Goal: Task Accomplishment & Management: Use online tool/utility

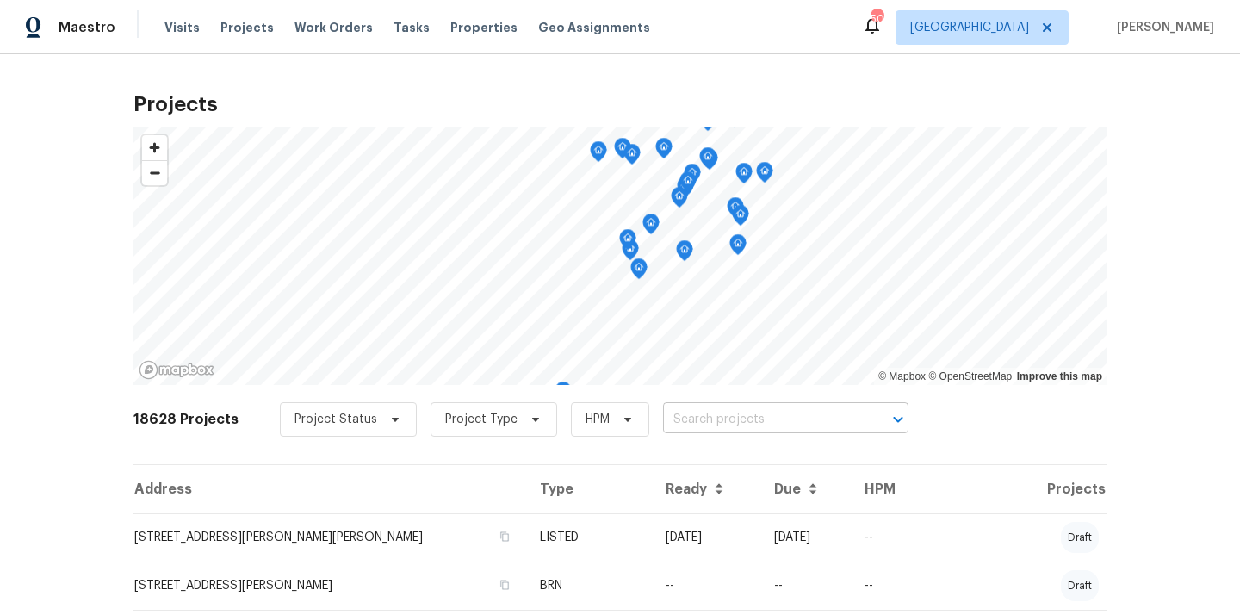
click at [783, 414] on input "text" at bounding box center [761, 419] width 197 height 27
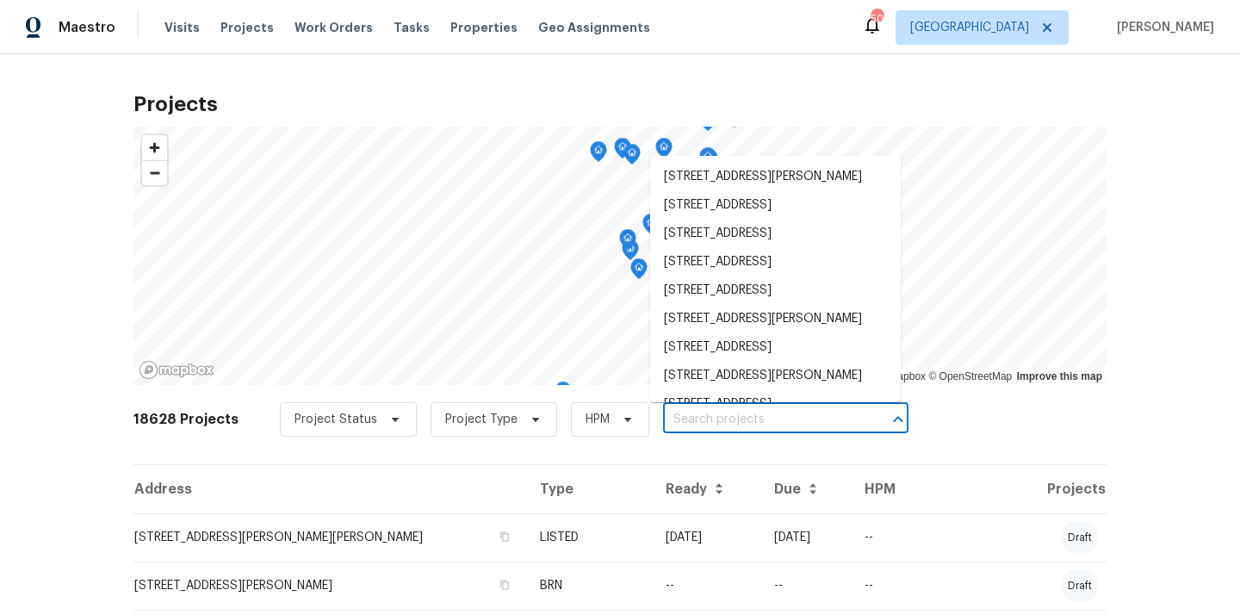
paste input "[STREET_ADDRESS][PERSON_NAME]"
type input "[STREET_ADDRESS][PERSON_NAME]"
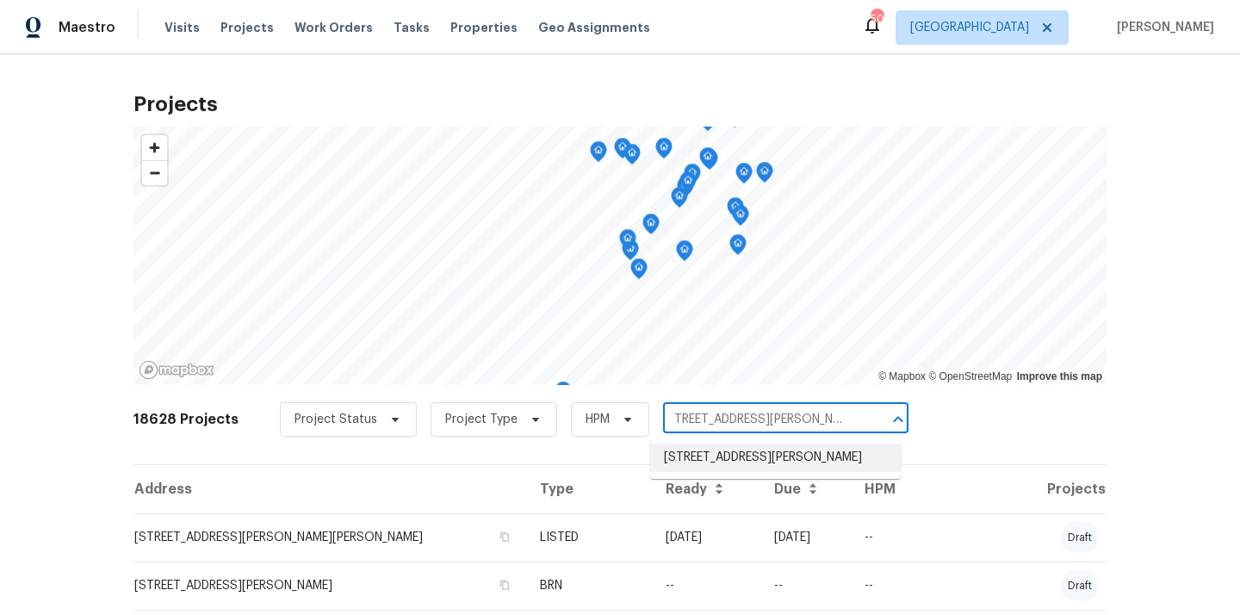
click at [733, 463] on li "[STREET_ADDRESS][PERSON_NAME]" at bounding box center [775, 457] width 251 height 28
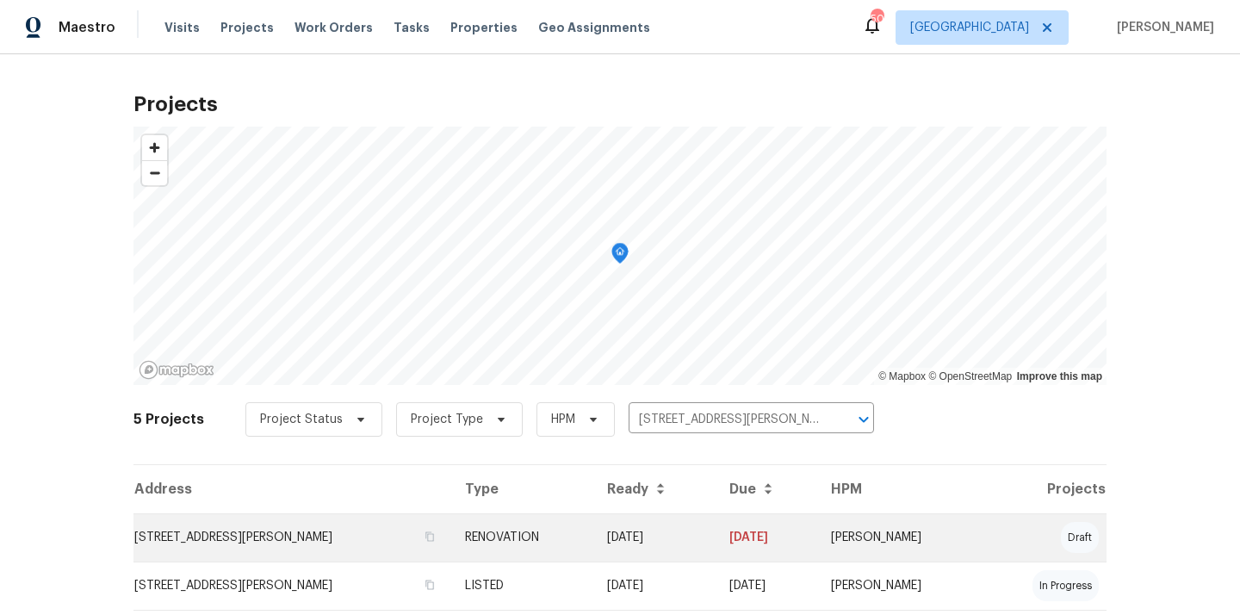
click at [302, 538] on td "[STREET_ADDRESS][PERSON_NAME]" at bounding box center [292, 537] width 318 height 48
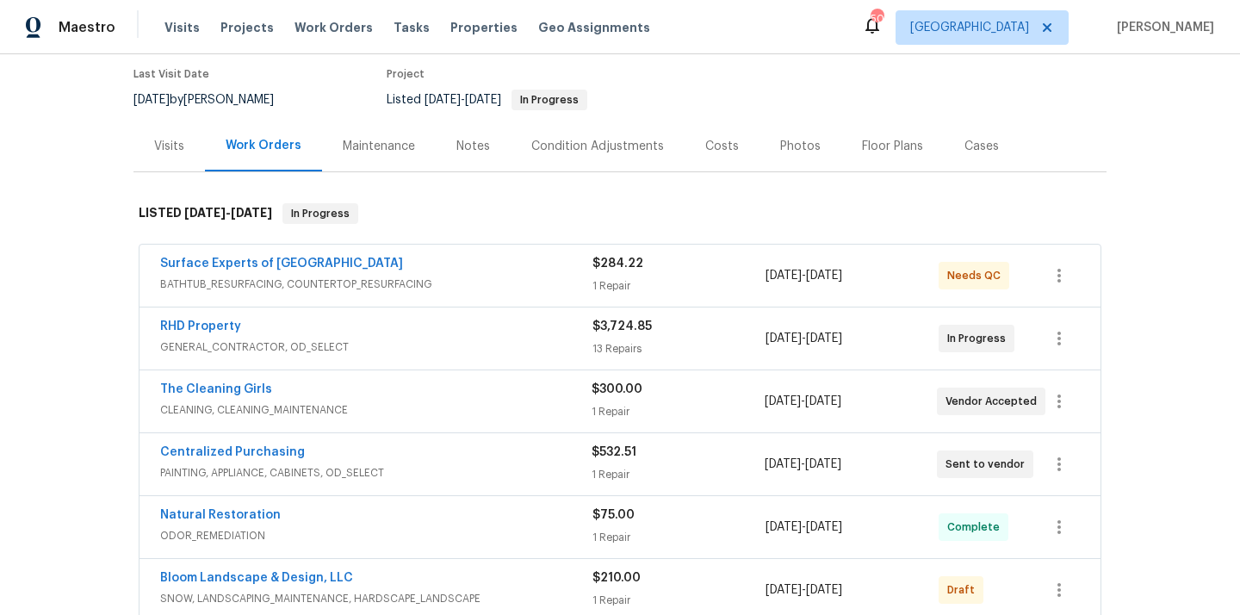
scroll to position [152, 0]
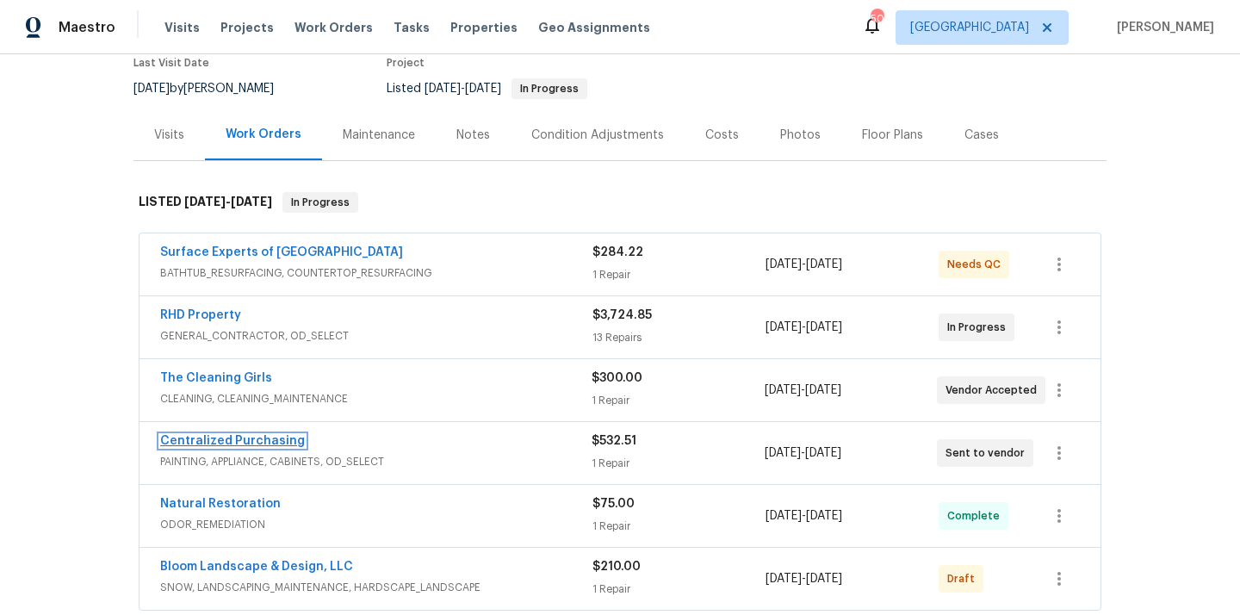
click at [251, 441] on link "Centralized Purchasing" at bounding box center [232, 441] width 145 height 12
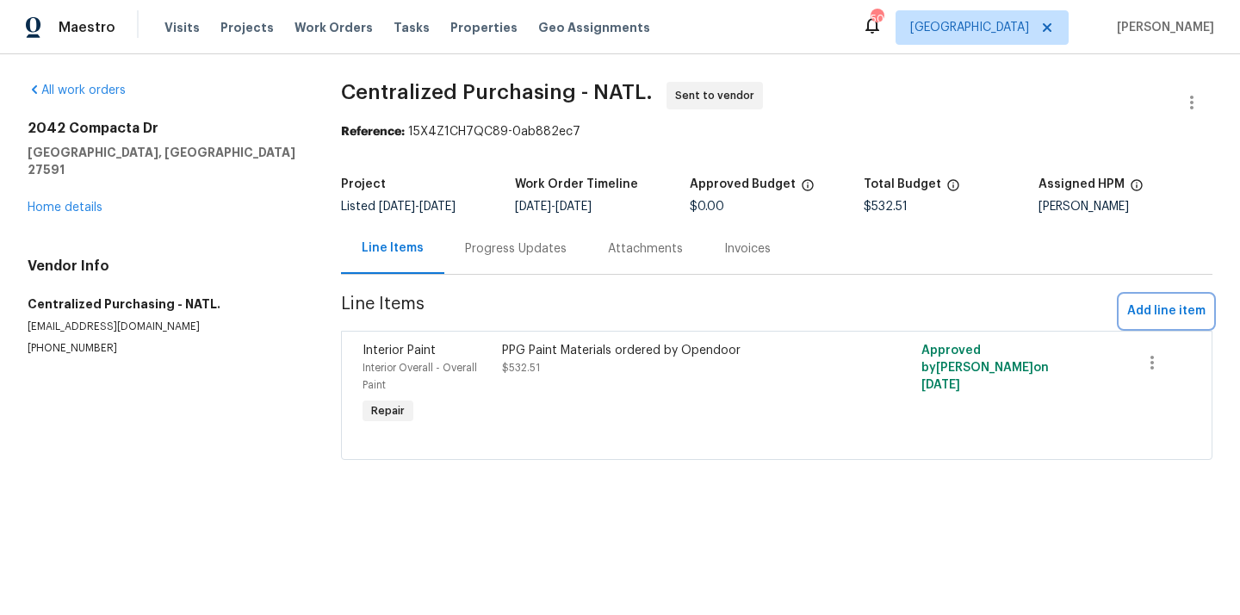
click at [1191, 311] on span "Add line item" at bounding box center [1166, 312] width 78 height 22
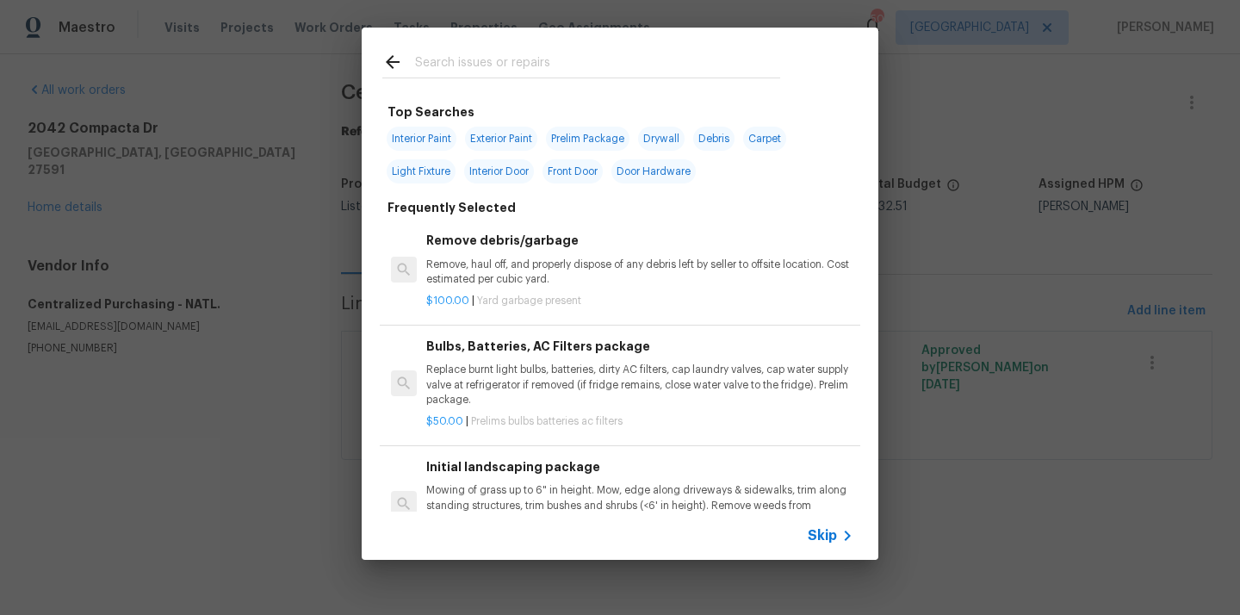
click at [645, 65] on input "text" at bounding box center [597, 65] width 365 height 26
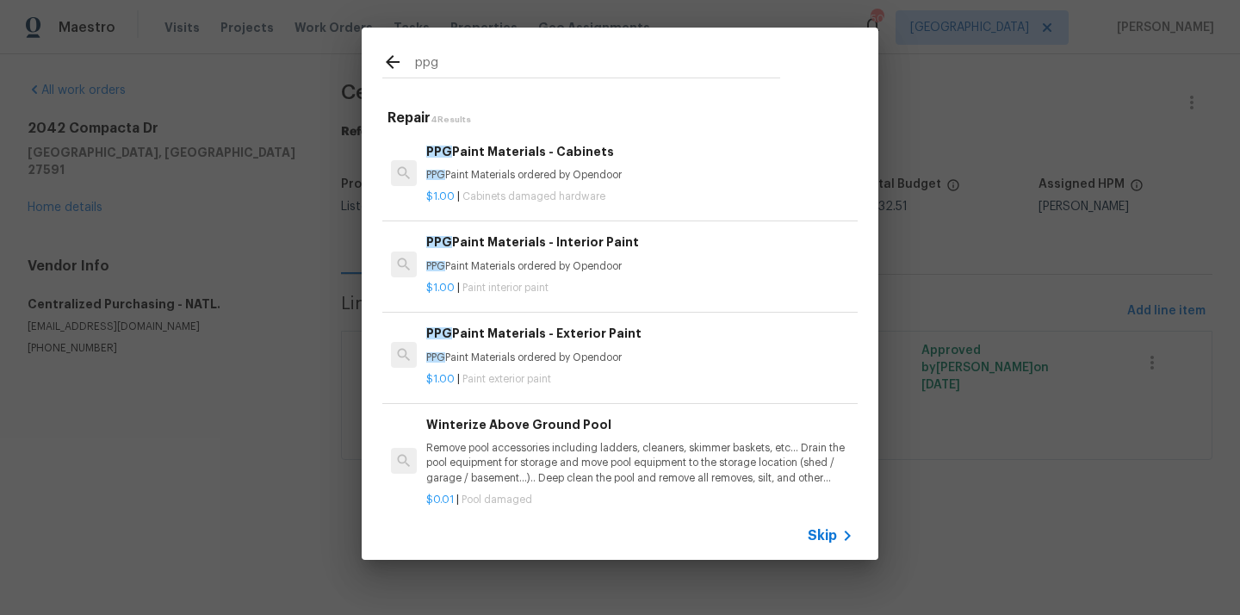
type input "ppg"
click at [586, 264] on p "PPG Paint Materials ordered by Opendoor" at bounding box center [639, 266] width 427 height 15
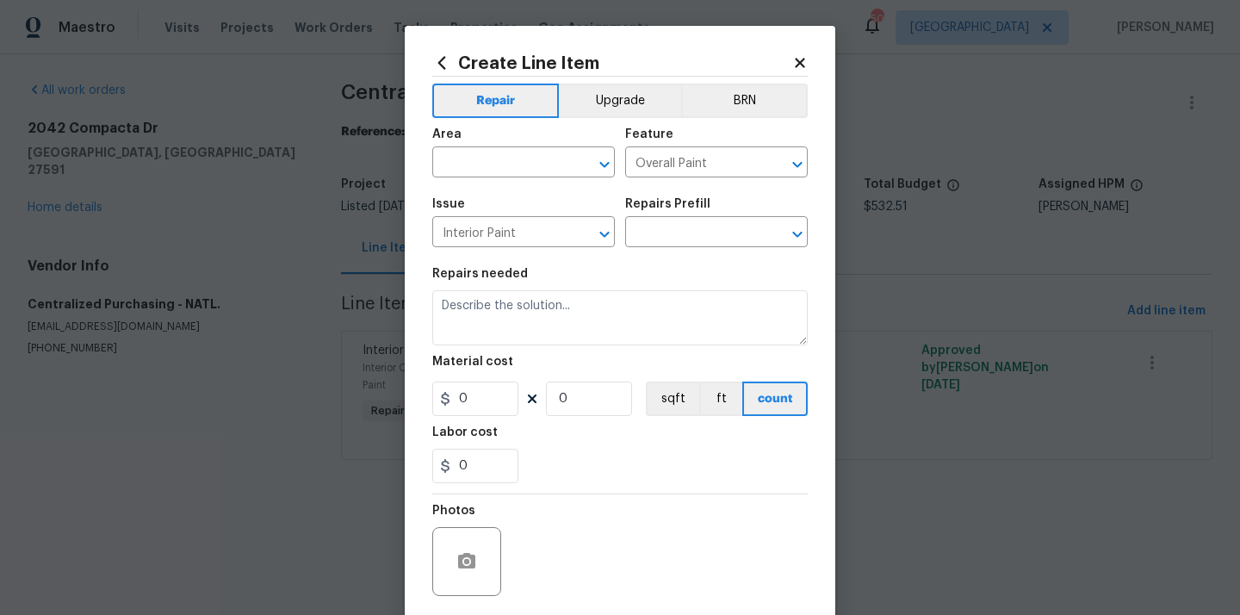
type textarea "PPG Paint Materials ordered by Opendoor"
type input "1"
type input "PPG Paint Materials - Interior Paint $1.00"
type input "1"
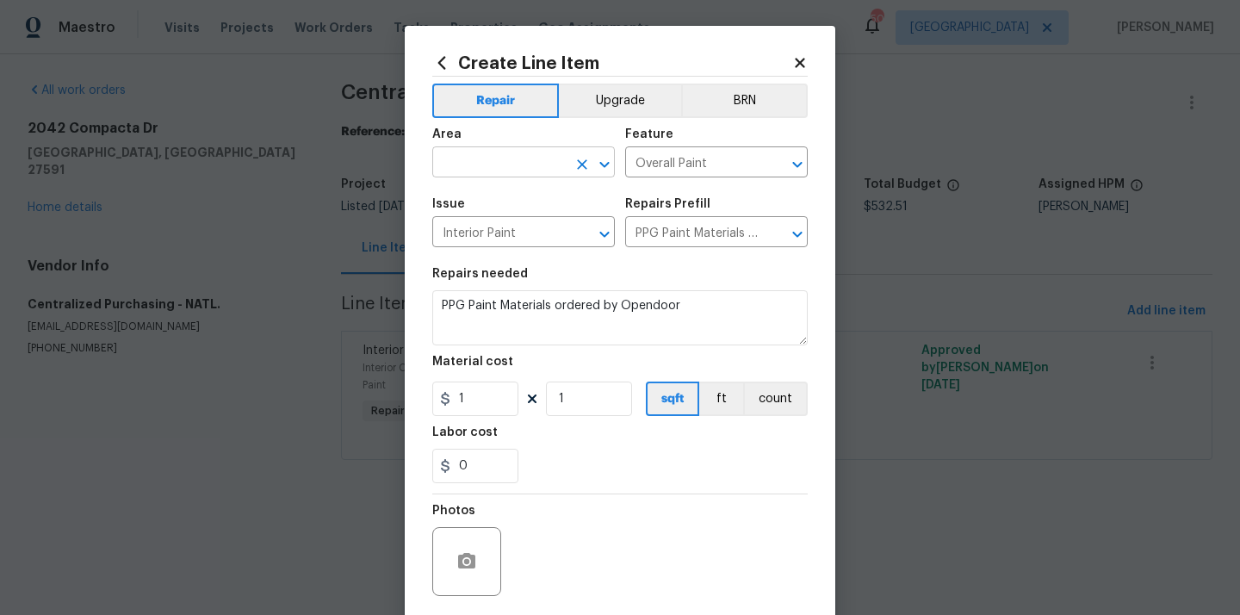
click at [521, 152] on input "text" at bounding box center [499, 164] width 134 height 27
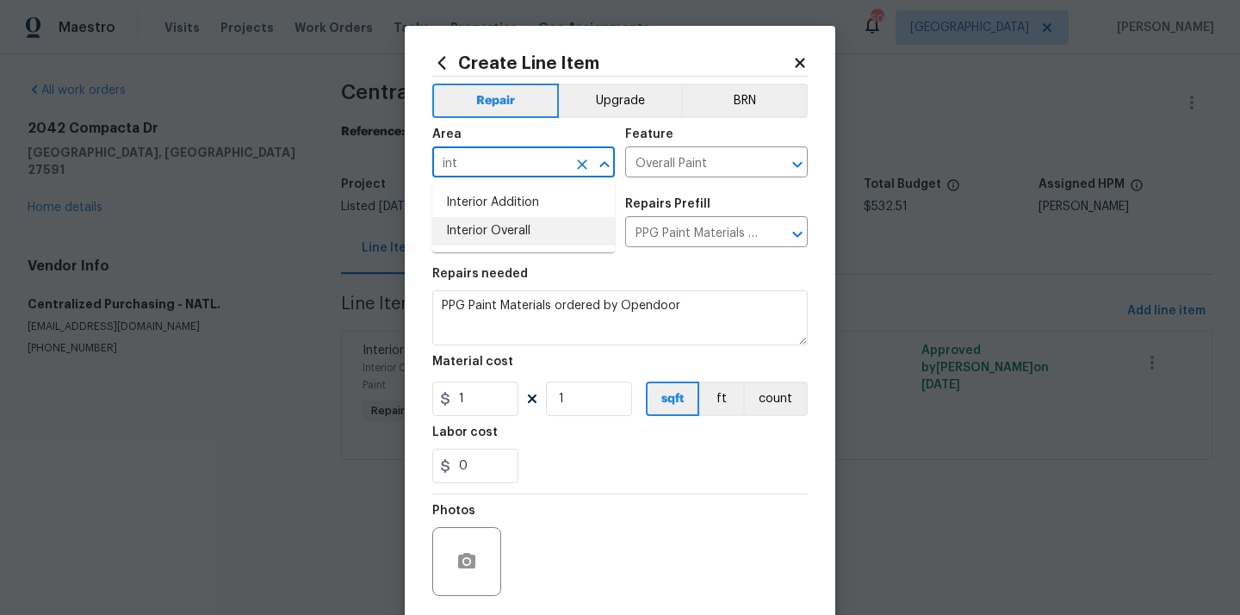
click at [535, 232] on li "Interior Overall" at bounding box center [523, 231] width 183 height 28
type input "Interior Overall"
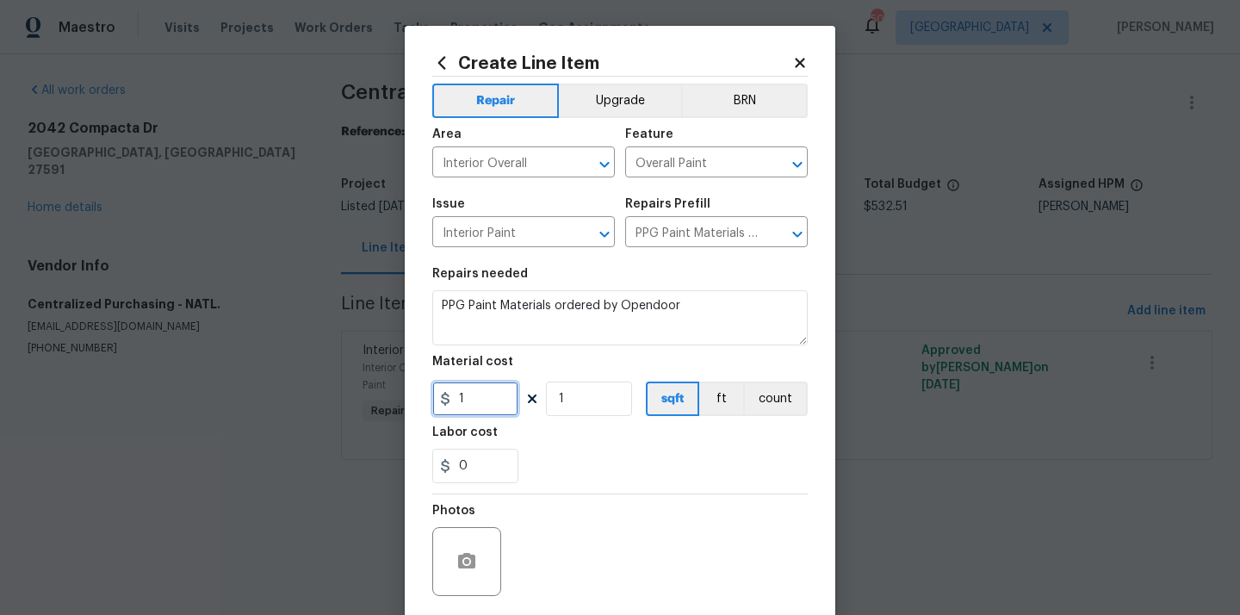
drag, startPoint x: 483, startPoint y: 400, endPoint x: 467, endPoint y: 406, distance: 17.2
click at [467, 406] on input "1" at bounding box center [475, 398] width 86 height 34
paste input "86.89"
type input "86.89"
click at [616, 499] on div "Photos" at bounding box center [619, 550] width 375 height 112
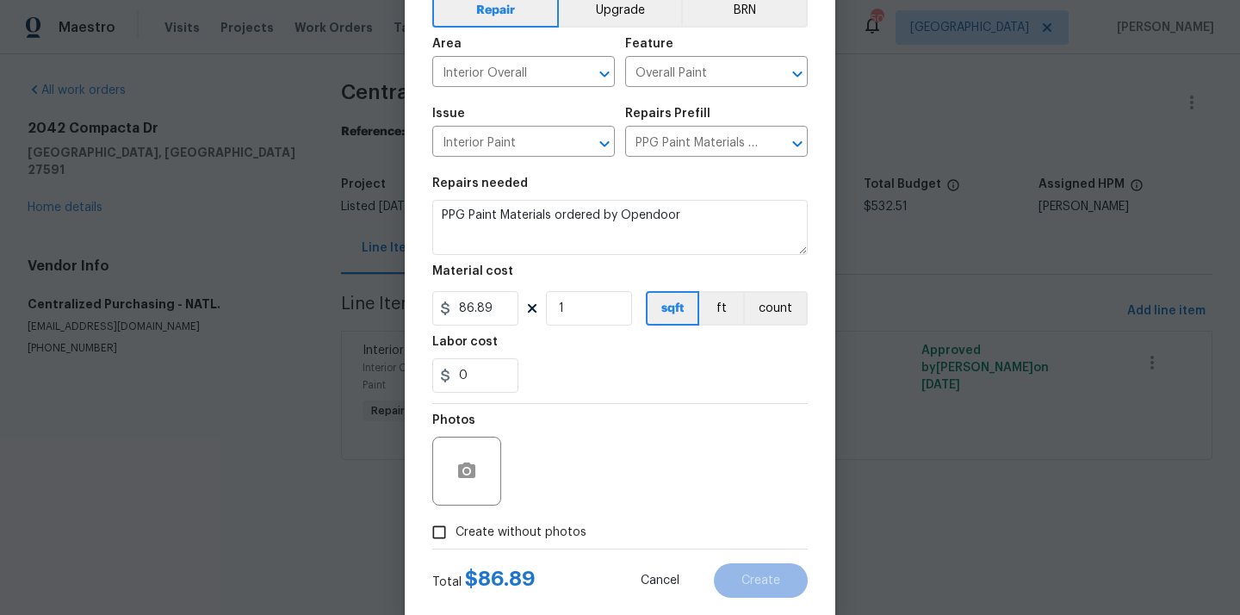
scroll to position [127, 0]
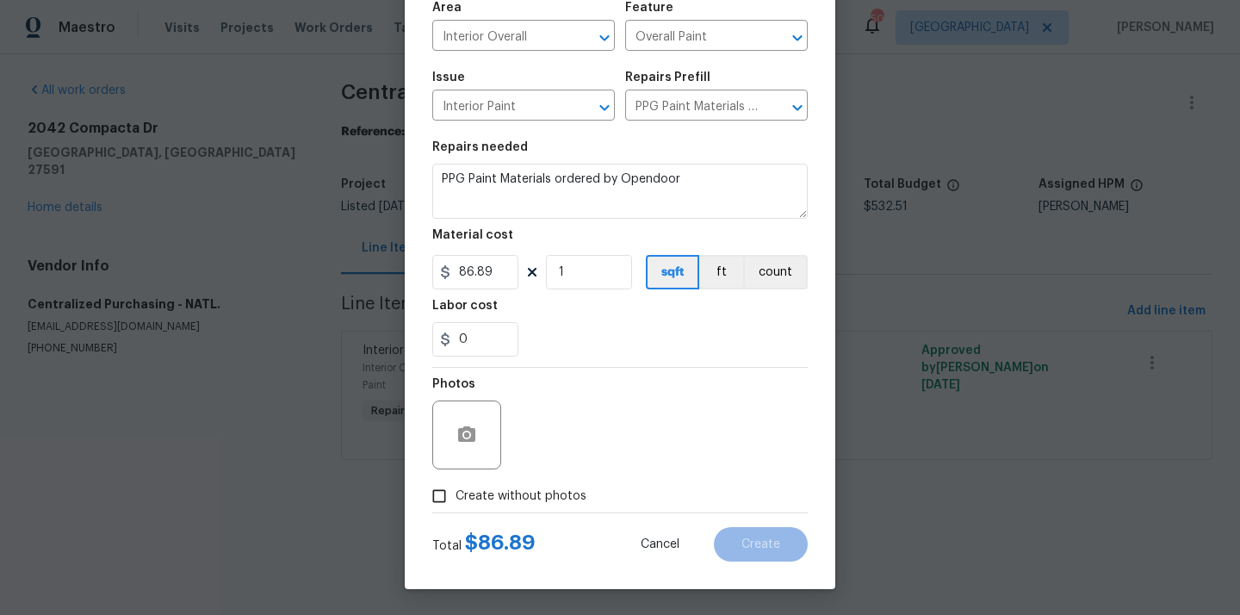
click at [567, 495] on span "Create without photos" at bounding box center [521, 496] width 131 height 18
click at [456, 495] on input "Create without photos" at bounding box center [439, 496] width 33 height 33
checkbox input "true"
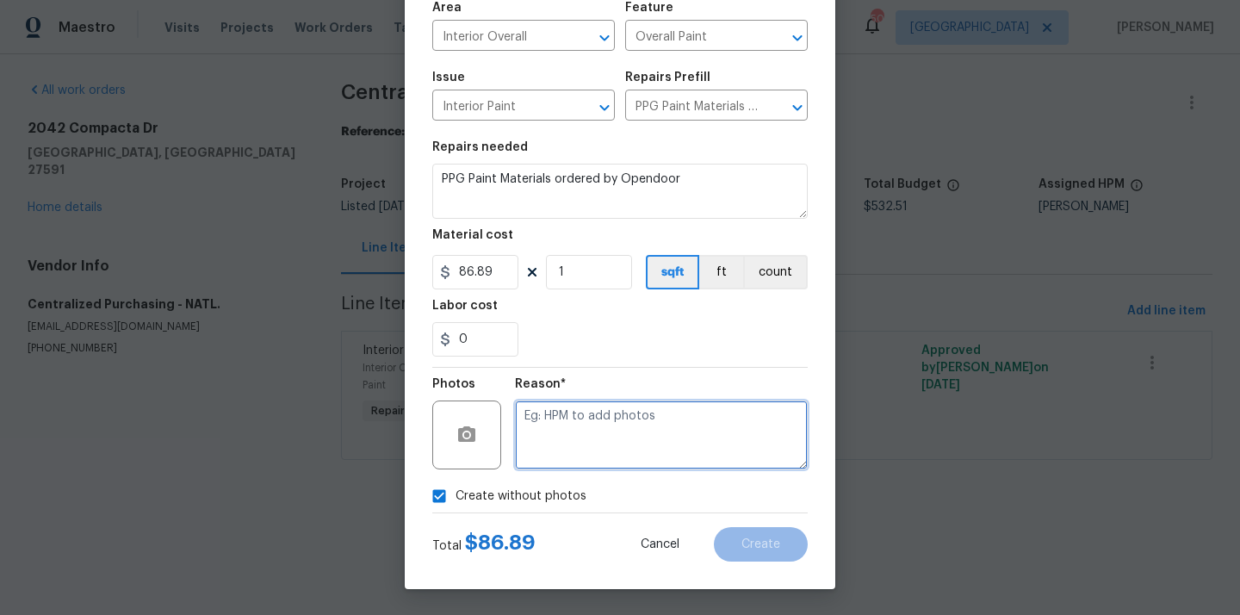
click at [598, 439] on textarea at bounding box center [661, 434] width 293 height 69
type textarea "N/A"
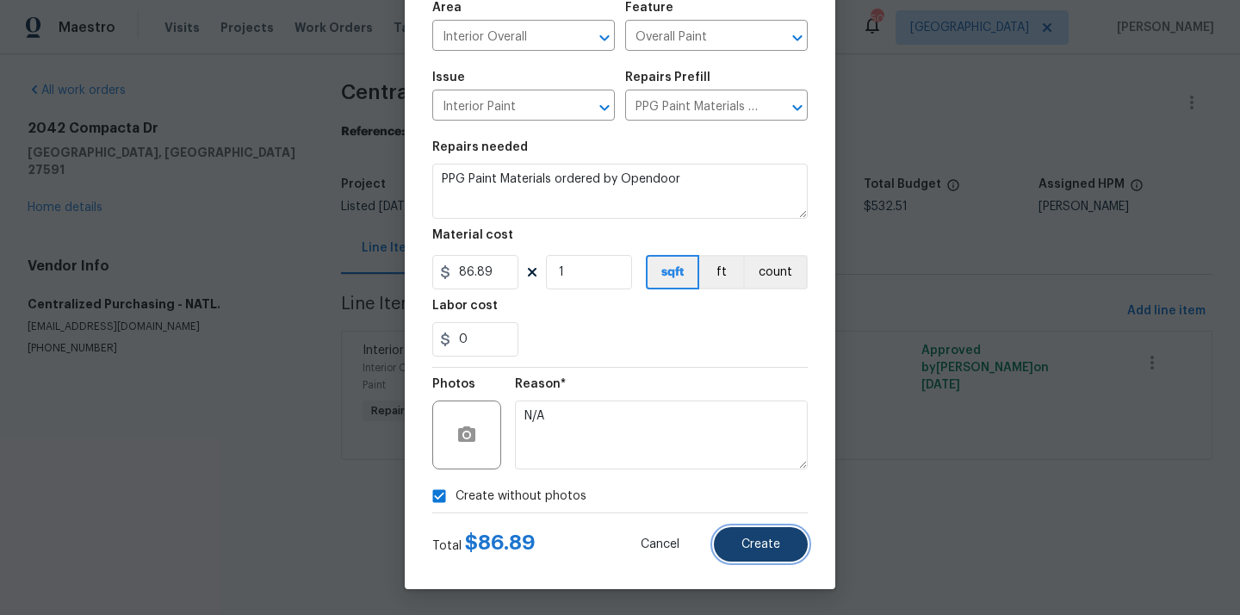
click at [742, 543] on span "Create" at bounding box center [760, 544] width 39 height 13
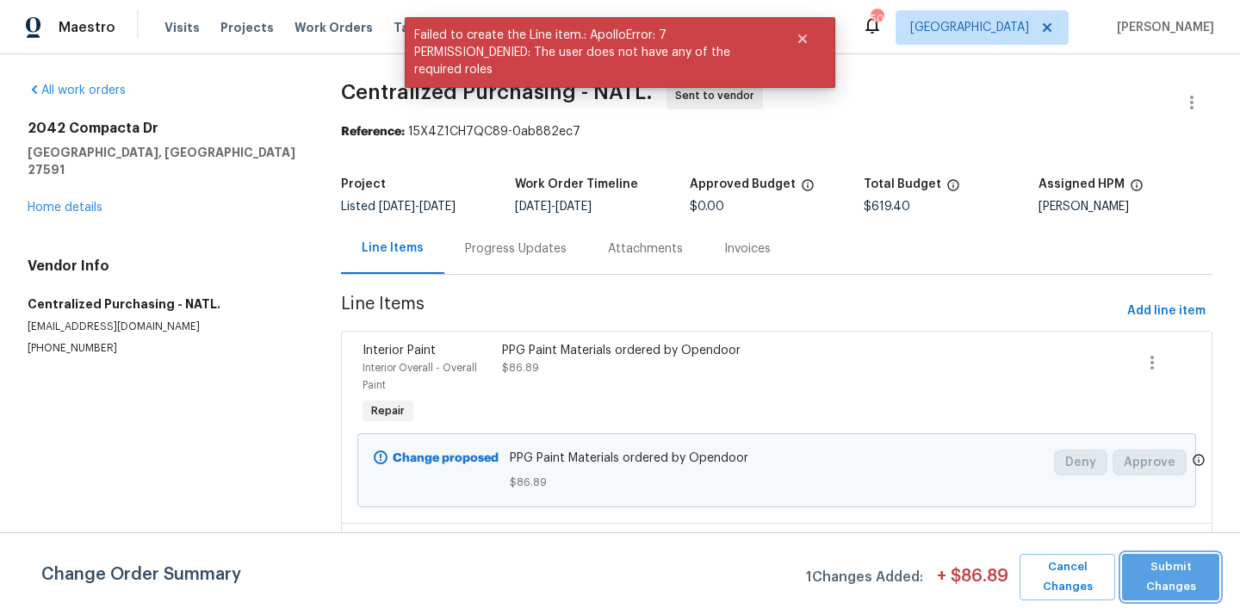
click at [1169, 578] on span "Submit Changes" at bounding box center [1171, 577] width 80 height 40
